Goal: Obtain resource: Download file/media

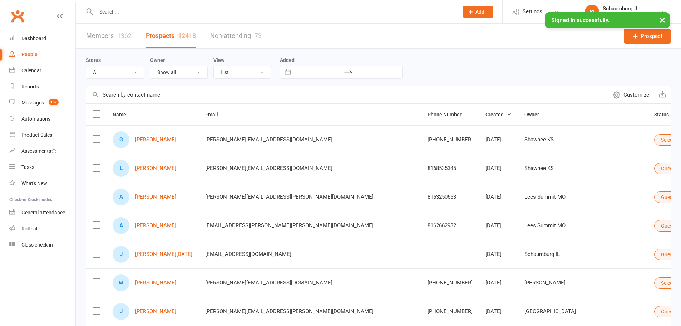
select select "50"
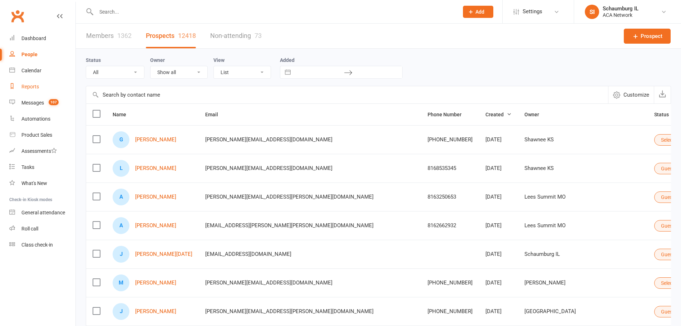
click at [28, 84] on div "Reports" at bounding box center [30, 87] width 18 height 6
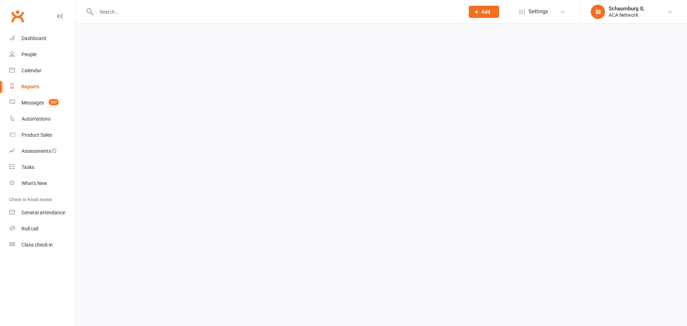
select select "100"
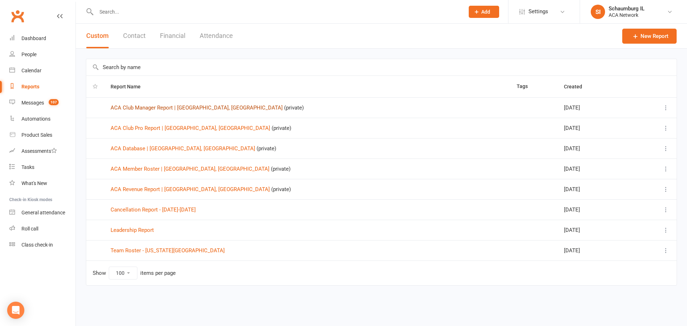
click at [167, 108] on link "ACA Club Manager Report | [GEOGRAPHIC_DATA], [GEOGRAPHIC_DATA]" at bounding box center [197, 107] width 172 height 6
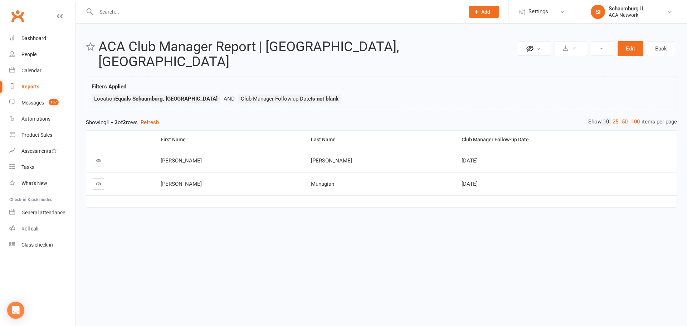
click at [31, 86] on div "Reports" at bounding box center [30, 87] width 18 height 6
select select "100"
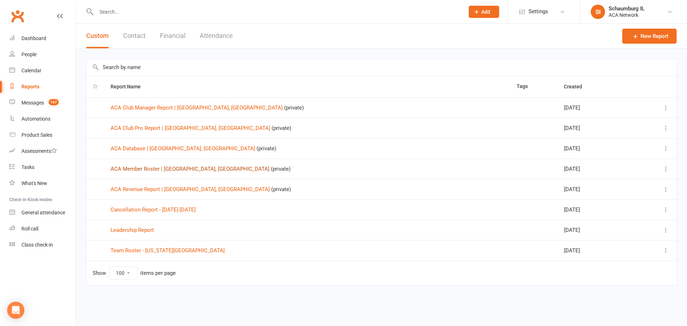
click at [157, 169] on link "ACA Member Roster | [GEOGRAPHIC_DATA], [GEOGRAPHIC_DATA]" at bounding box center [190, 169] width 159 height 6
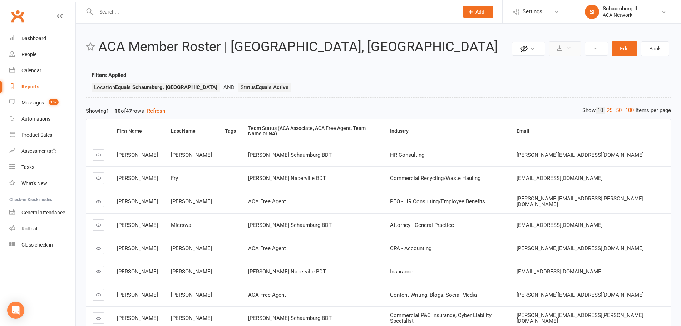
click at [568, 46] on icon at bounding box center [568, 47] width 5 height 5
click at [524, 67] on link "Export to CSV" at bounding box center [543, 66] width 75 height 14
